Goal: Contribute content: Contribute content

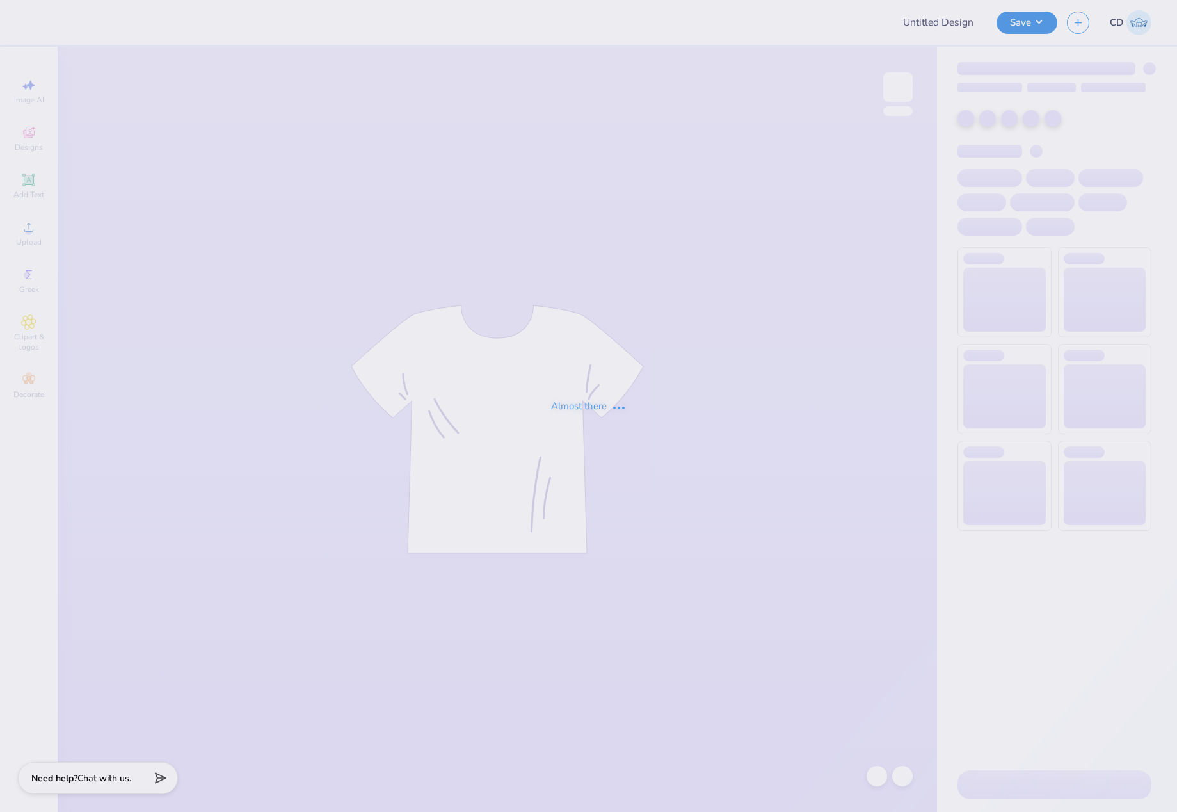
type input "African Student Association Merch Drop"
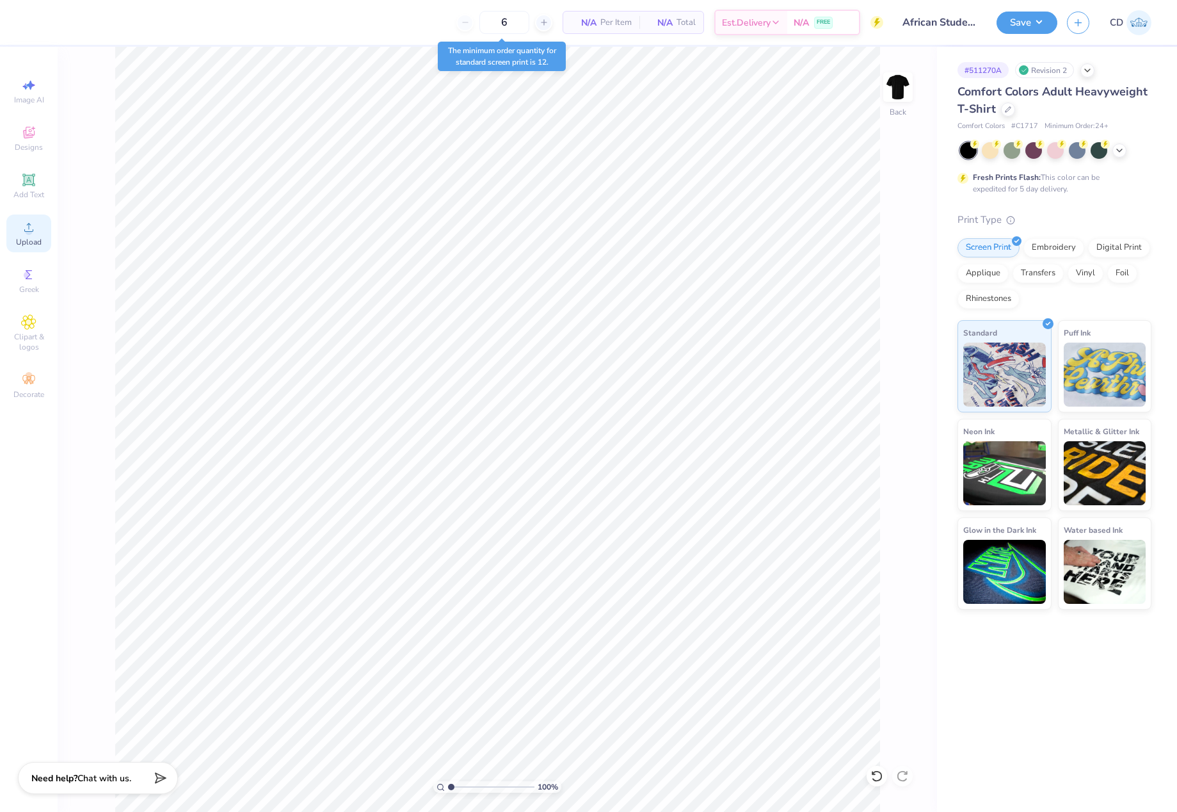
click at [24, 232] on icon at bounding box center [28, 227] width 15 height 15
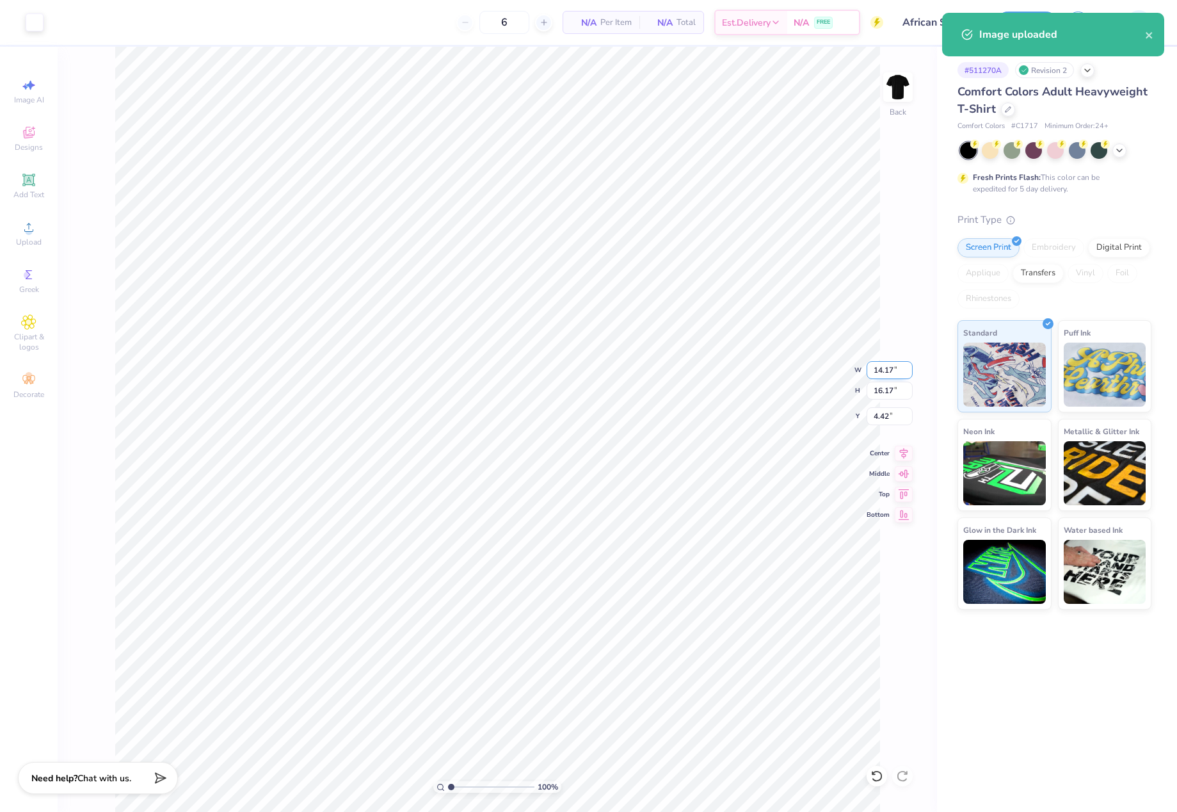
drag, startPoint x: 878, startPoint y: 371, endPoint x: 899, endPoint y: 371, distance: 20.5
click at [899, 371] on input "14.17" at bounding box center [890, 370] width 46 height 18
type input "10.00"
type input "11.41"
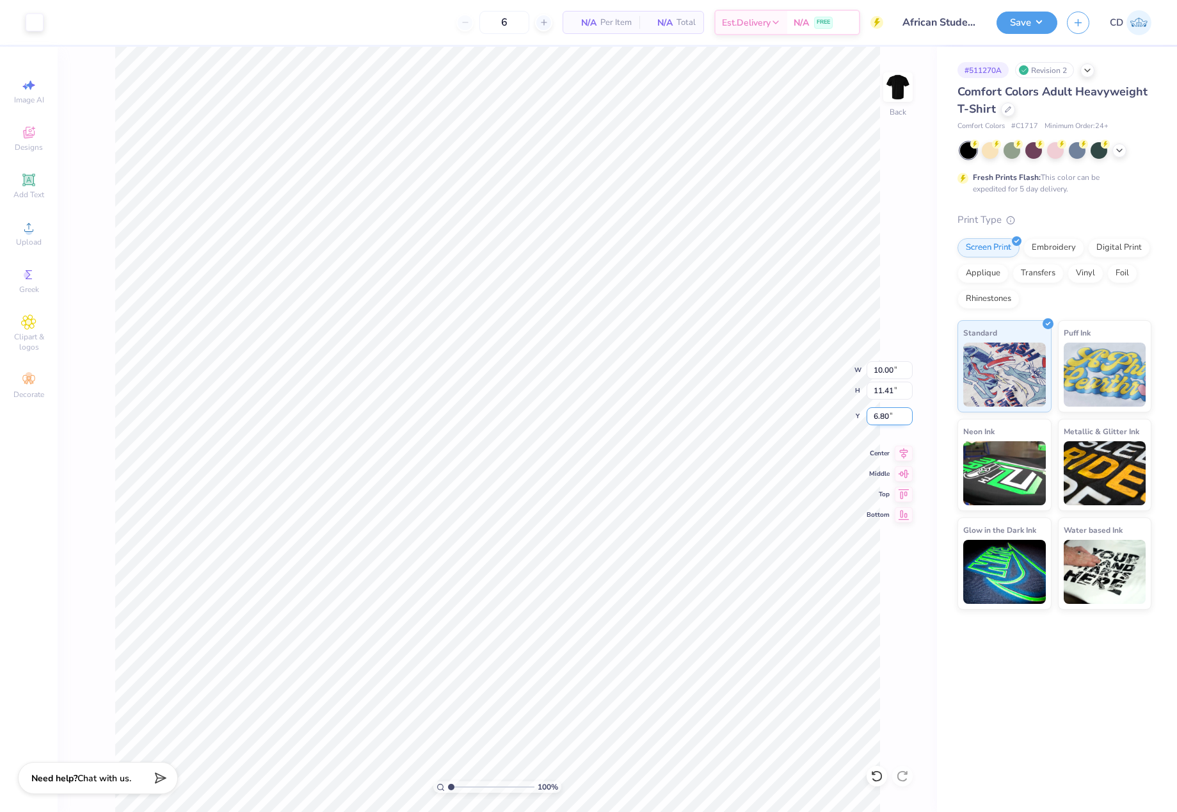
drag, startPoint x: 871, startPoint y: 414, endPoint x: 890, endPoint y: 415, distance: 19.2
click at [890, 415] on input "6.80" at bounding box center [890, 416] width 46 height 18
type input "3.00"
click at [1015, 29] on button "Save" at bounding box center [1027, 21] width 61 height 22
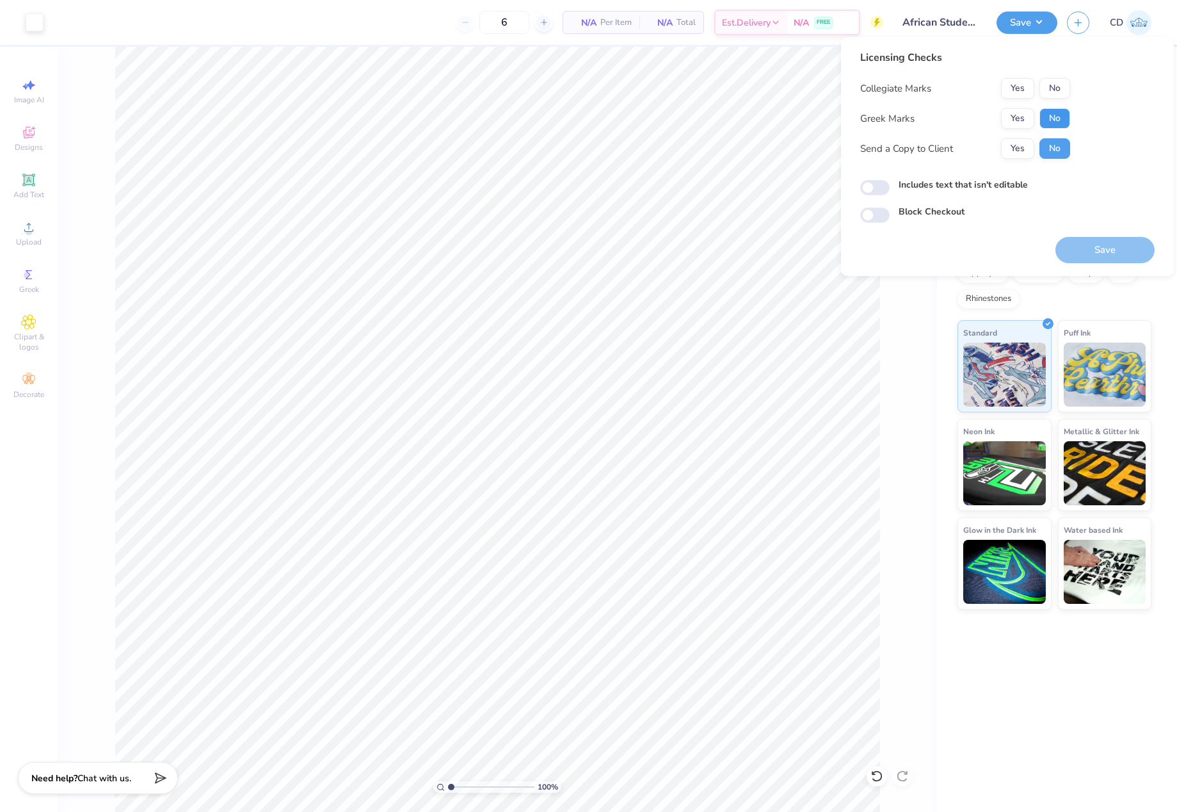
click at [1054, 113] on button "No" at bounding box center [1055, 118] width 31 height 20
click at [1061, 87] on button "No" at bounding box center [1055, 88] width 31 height 20
drag, startPoint x: 865, startPoint y: 186, endPoint x: 981, endPoint y: 205, distance: 117.5
click at [869, 186] on input "Includes text that isn't editable" at bounding box center [874, 187] width 29 height 15
checkbox input "true"
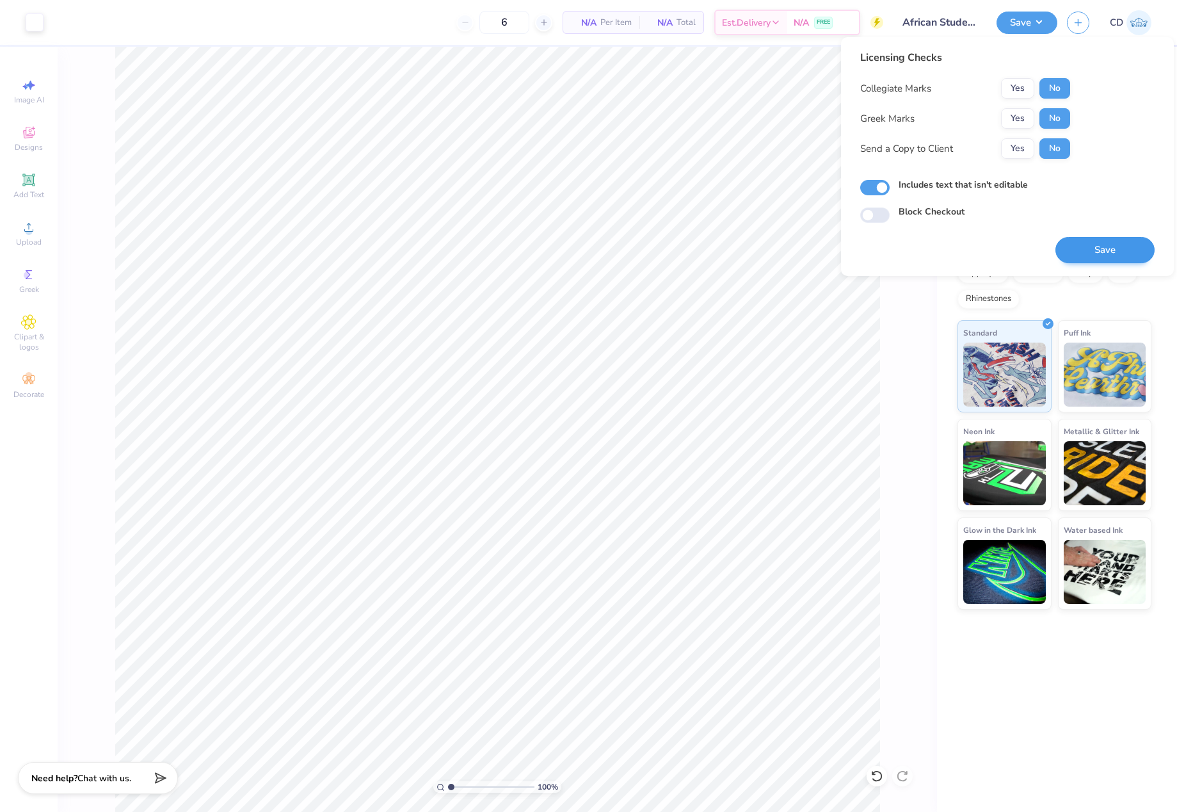
drag, startPoint x: 1121, startPoint y: 236, endPoint x: 1119, endPoint y: 243, distance: 7.3
click at [1121, 237] on div "Save" at bounding box center [1105, 243] width 99 height 40
click at [1119, 243] on button "Save" at bounding box center [1105, 250] width 99 height 26
